Goal: Find specific page/section: Find specific page/section

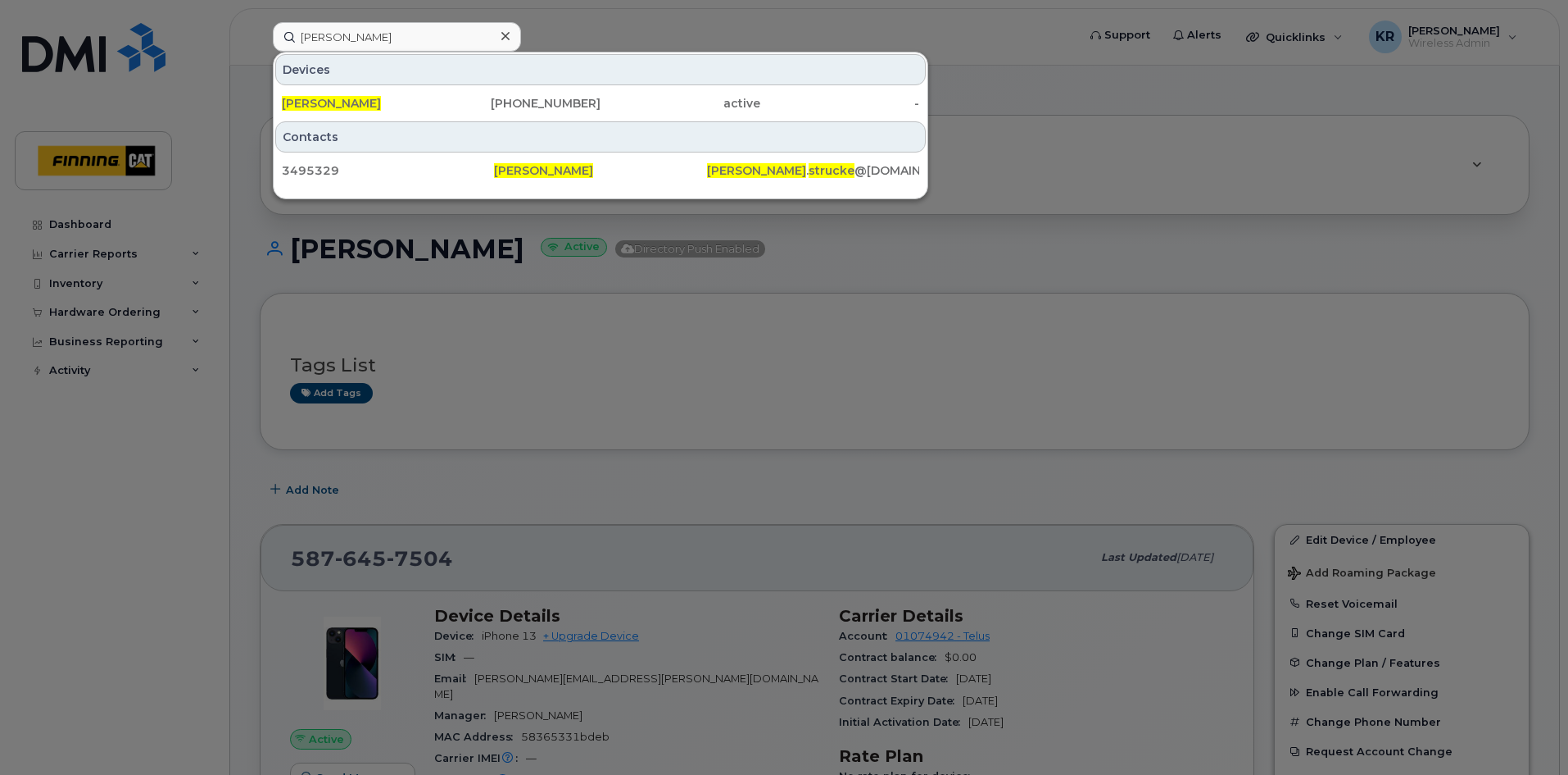
click at [394, 39] on input "craig strucke" at bounding box center [397, 37] width 248 height 29
drag, startPoint x: 387, startPoint y: 38, endPoint x: 271, endPoint y: 38, distance: 116.0
click at [271, 38] on div "craig strucke Devices Craig Strucke 587-644-0553 active - Contacts 3495329 Crai…" at bounding box center [669, 37] width 819 height 29
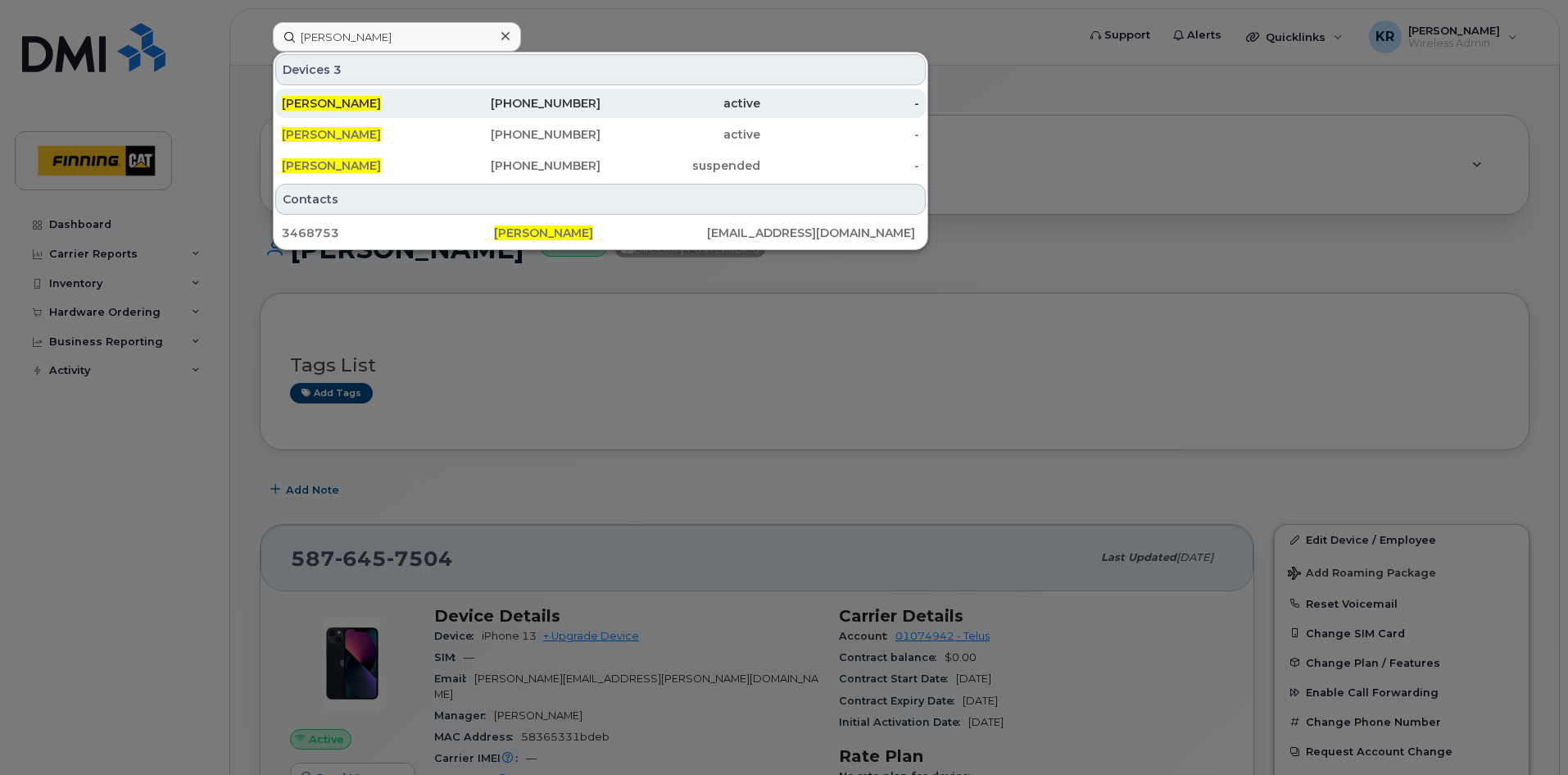
type input "colin heath"
click at [609, 107] on div "active" at bounding box center [680, 103] width 159 height 17
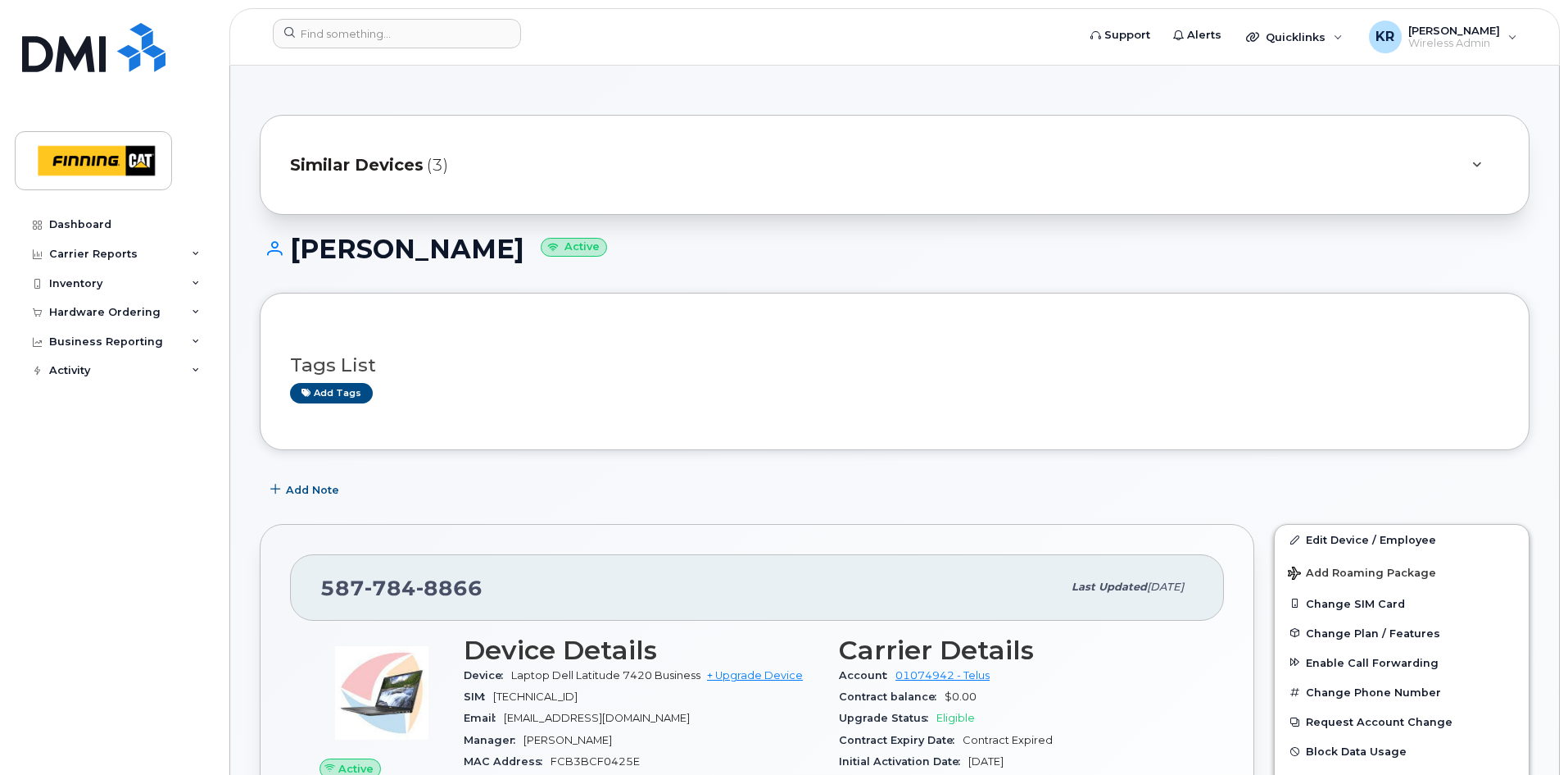
click at [381, 164] on span "Similar Devices" at bounding box center [356, 165] width 133 height 23
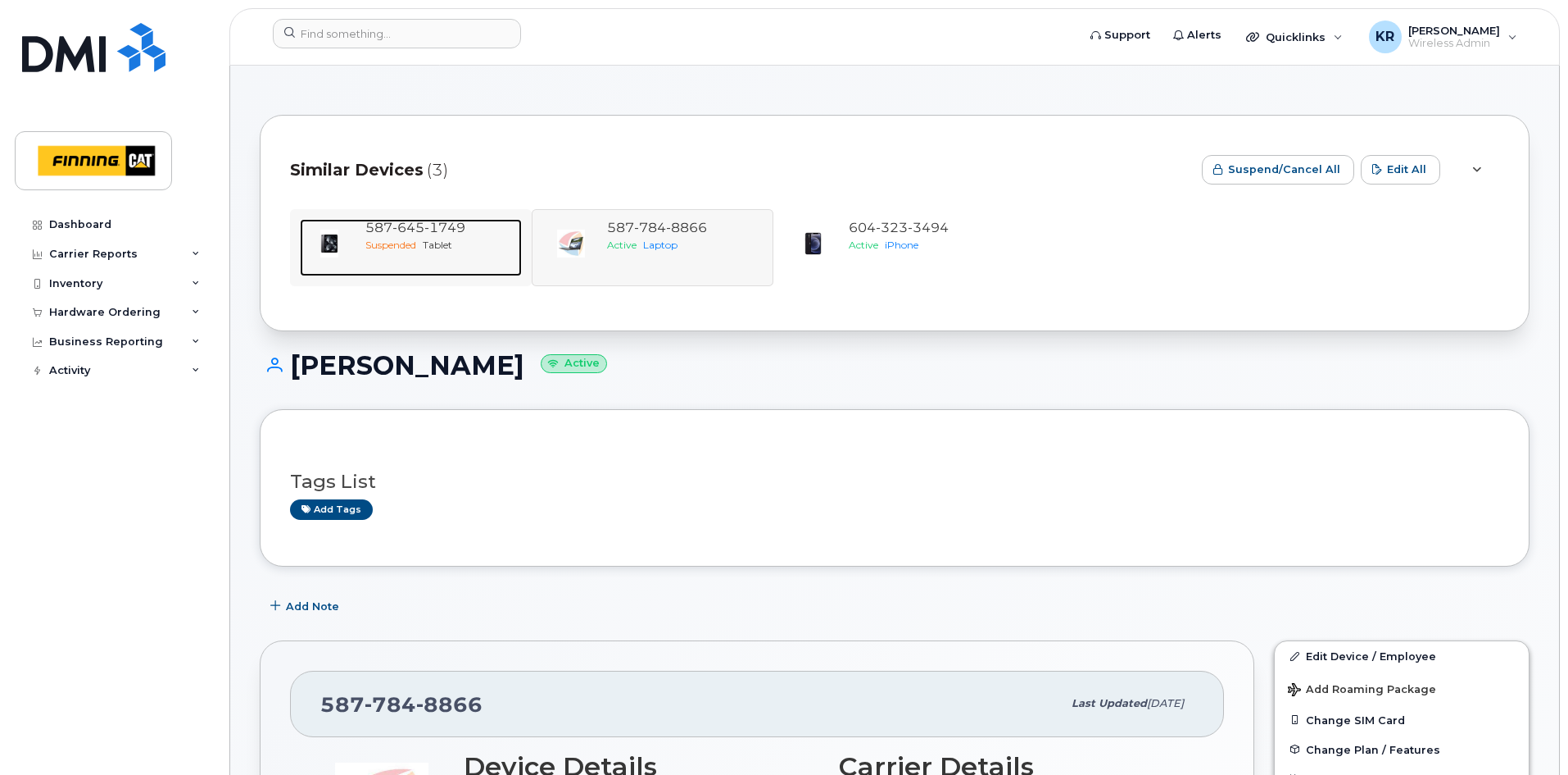
click at [428, 241] on span "Tablet" at bounding box center [437, 244] width 29 height 13
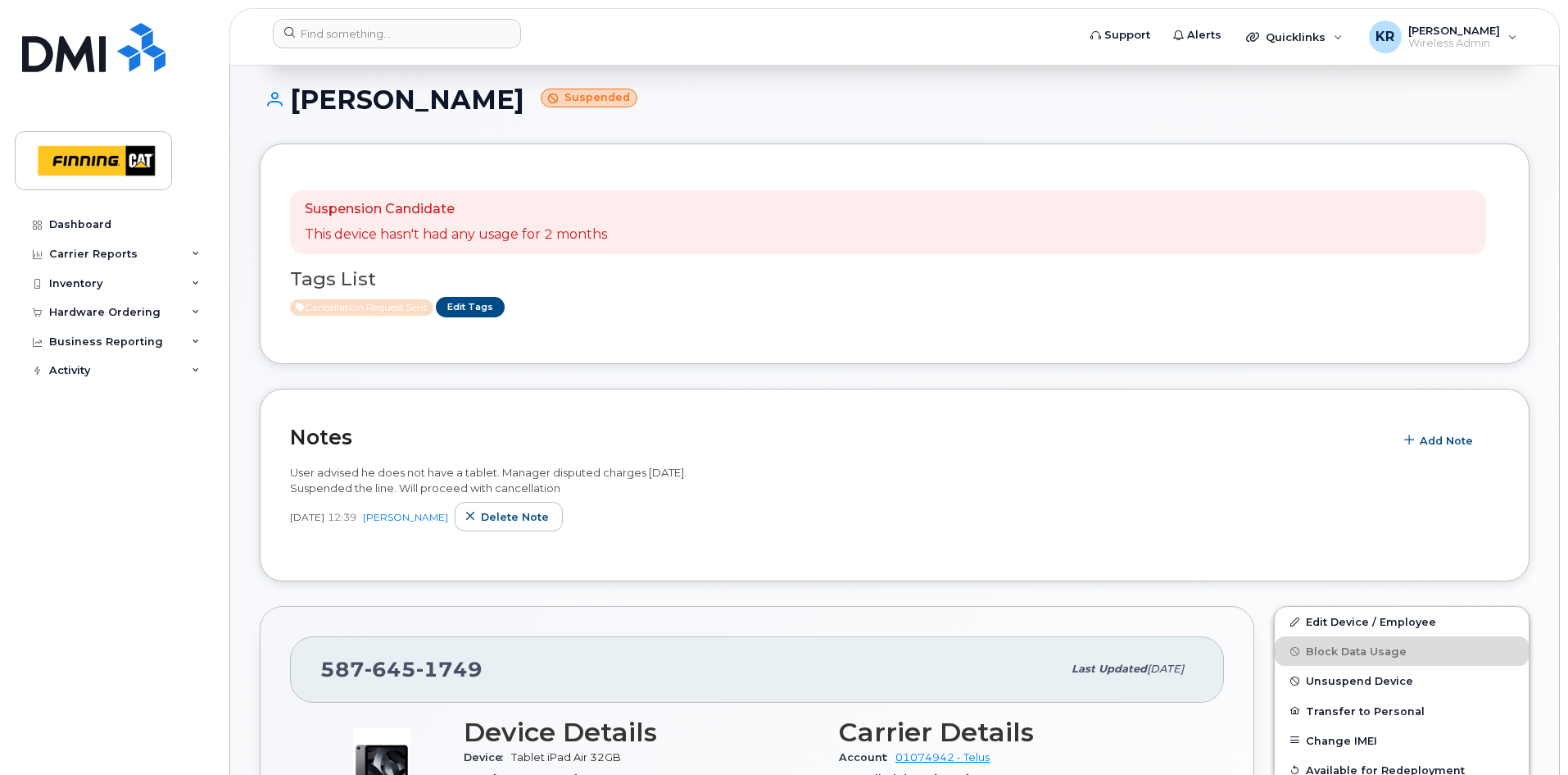
scroll to position [164, 0]
